Goal: Task Accomplishment & Management: Use online tool/utility

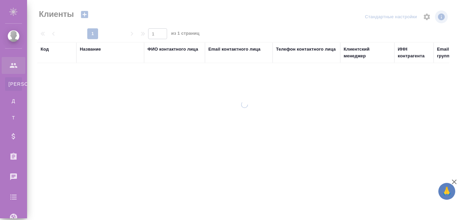
select select "RU"
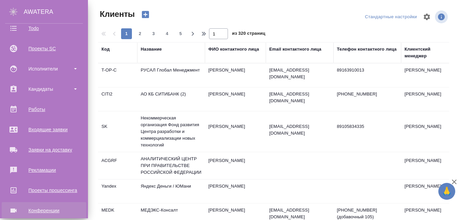
scroll to position [200, 0]
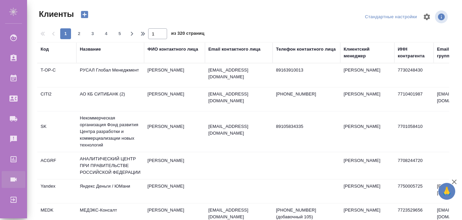
click at [14, 182] on div "Конференции" at bounding box center [5, 180] width 17 height 10
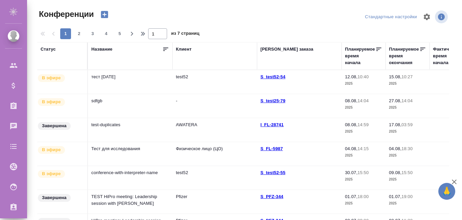
type input "r_pm r_pm"
click at [176, 79] on td "test52" at bounding box center [214, 82] width 85 height 24
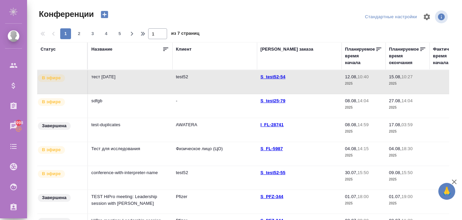
click at [230, 83] on td "test52" at bounding box center [214, 82] width 85 height 24
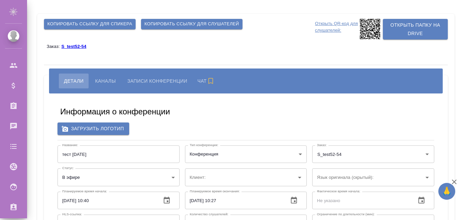
type input "r_pm@awatera.com"
click at [113, 23] on span "Копировать ссылку для спикера" at bounding box center [89, 24] width 85 height 8
click at [173, 29] on button "Копировать ссылку для слушателей" at bounding box center [191, 24] width 101 height 10
type input "test52"
click at [108, 81] on span "Каналы" at bounding box center [105, 81] width 21 height 8
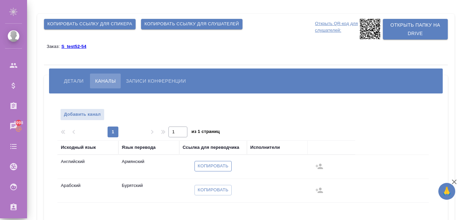
click at [221, 165] on span "Копировать" at bounding box center [213, 167] width 31 height 8
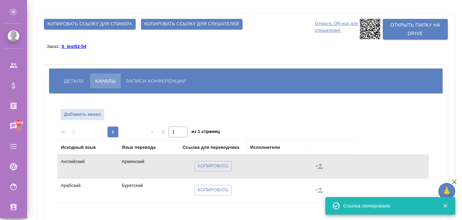
click at [368, 26] on icon at bounding box center [370, 29] width 20 height 20
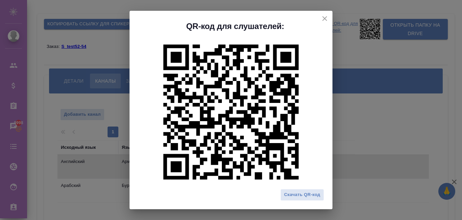
click at [359, 45] on div "QR-код для слушателей: Скачать QR-код" at bounding box center [231, 110] width 462 height 220
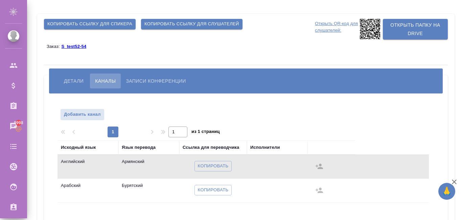
click at [233, 29] on button "Копировать ссылку для слушателей" at bounding box center [191, 24] width 101 height 10
click at [174, 24] on span "Копировать ссылку для слушателей" at bounding box center [191, 24] width 95 height 8
click at [372, 29] on icon at bounding box center [370, 29] width 20 height 20
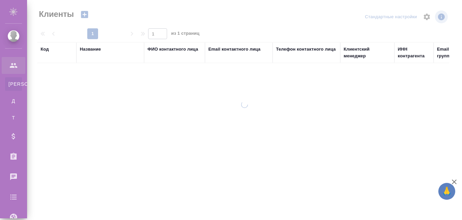
select select "RU"
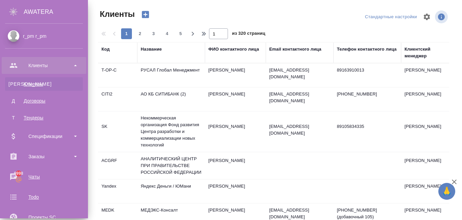
scroll to position [200, 0]
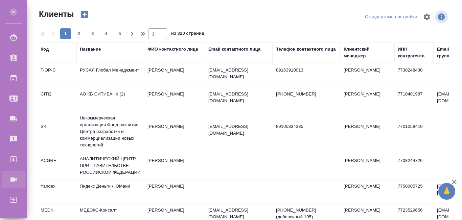
click at [14, 180] on div "Конференции" at bounding box center [5, 180] width 17 height 10
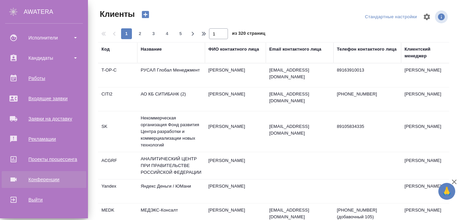
click at [51, 181] on div "Конференции" at bounding box center [44, 180] width 78 height 10
click at [57, 182] on div "Конференции" at bounding box center [44, 180] width 78 height 10
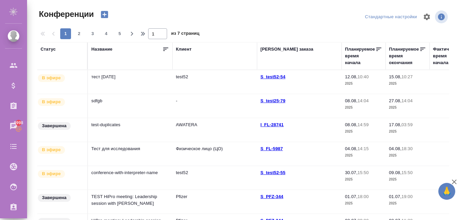
click at [143, 94] on td "conference-with-interpreter-name" at bounding box center [130, 82] width 85 height 24
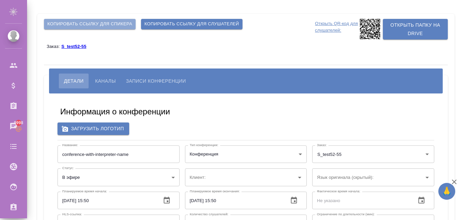
click at [107, 25] on span "Копировать ссылку для спикера" at bounding box center [89, 24] width 85 height 8
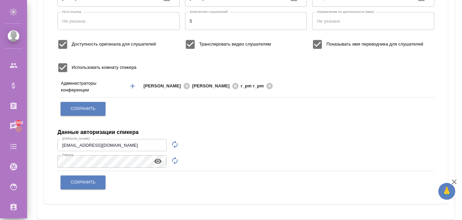
scroll to position [216, 0]
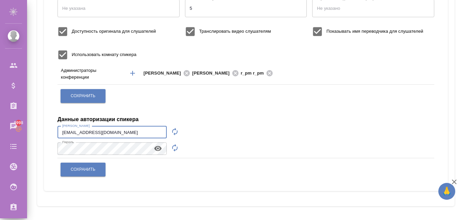
click at [126, 131] on input "r_pm@awatera.com" at bounding box center [111, 132] width 109 height 12
click at [174, 133] on icon "button" at bounding box center [175, 132] width 8 height 8
type input "speaker_ahCdkxcN"
click at [170, 146] on button "button" at bounding box center [175, 148] width 16 height 16
click at [157, 150] on icon "button" at bounding box center [158, 149] width 8 height 8
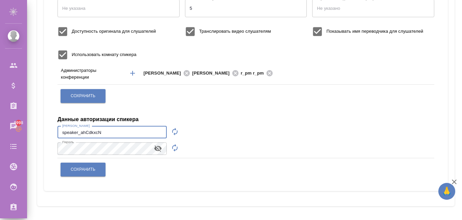
drag, startPoint x: 125, startPoint y: 135, endPoint x: 30, endPoint y: 127, distance: 95.0
click at [30, 127] on div "Копировать ссылку для спикера Копировать ссылку для слушателей Открыть QR-код д…" at bounding box center [244, 2] width 435 height 436
